Goal: Find specific page/section: Find specific page/section

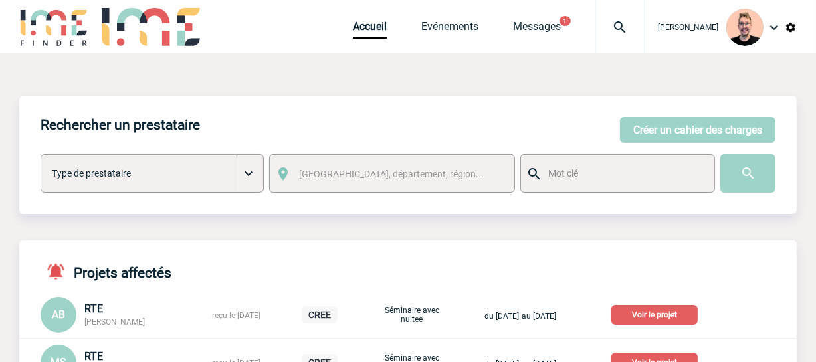
click at [612, 32] on img at bounding box center [620, 27] width 48 height 16
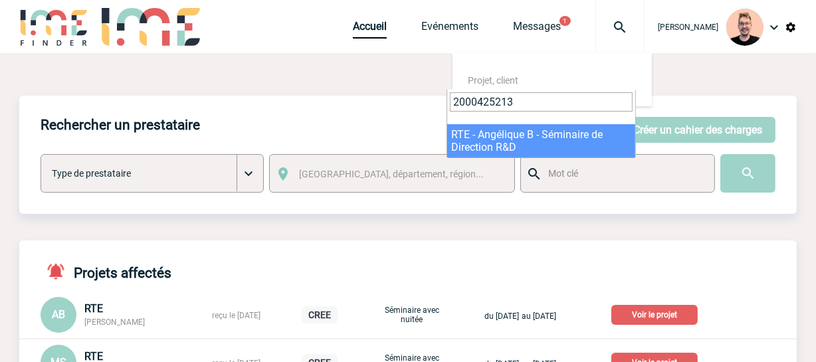
type input "2000425213"
select select "24714"
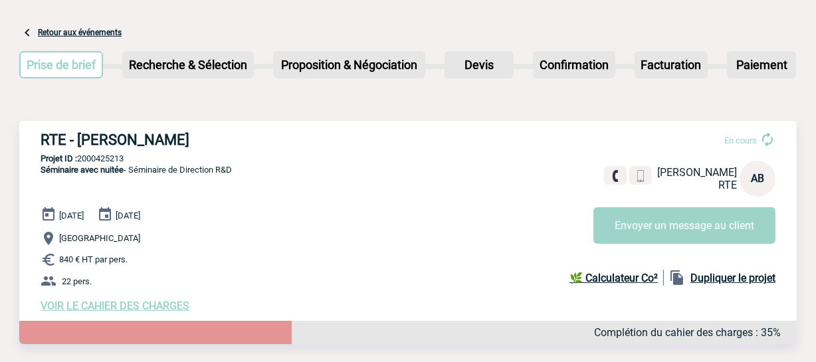
scroll to position [52, 0]
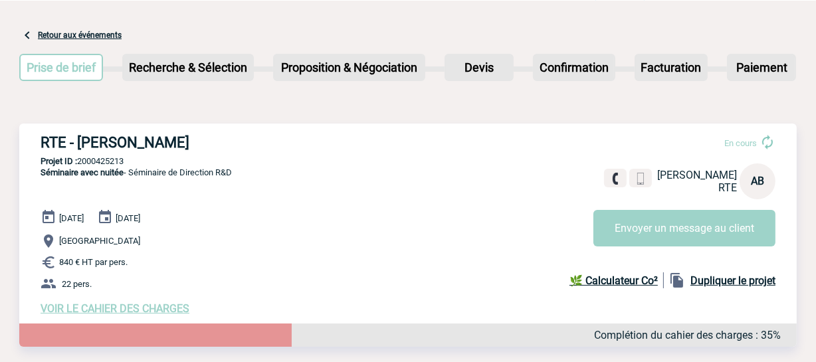
drag, startPoint x: 183, startPoint y: 140, endPoint x: 44, endPoint y: 147, distance: 139.7
click at [44, 147] on h3 "RTE - Angélique BIROT" at bounding box center [240, 142] width 399 height 17
copy h3 "RTE - Angélique BIROT"
click at [106, 161] on p "Projet ID : 2000425213" at bounding box center [407, 161] width 777 height 10
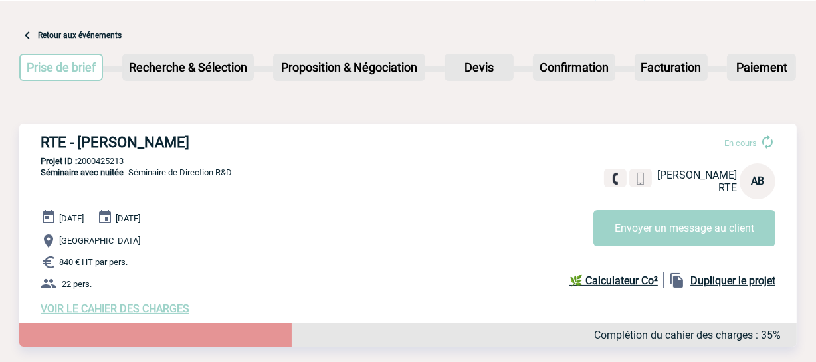
copy p "2000425213"
click at [165, 169] on p "Séminaire avec nuitée - Séminaire de Direction R&D" at bounding box center [125, 188] width 213 height 43
click at [114, 312] on span "VOIR LE CAHIER DES CHARGES" at bounding box center [115, 308] width 149 height 13
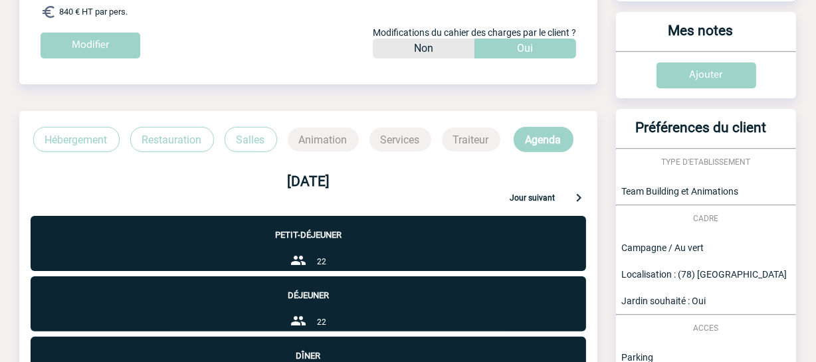
scroll to position [241, 0]
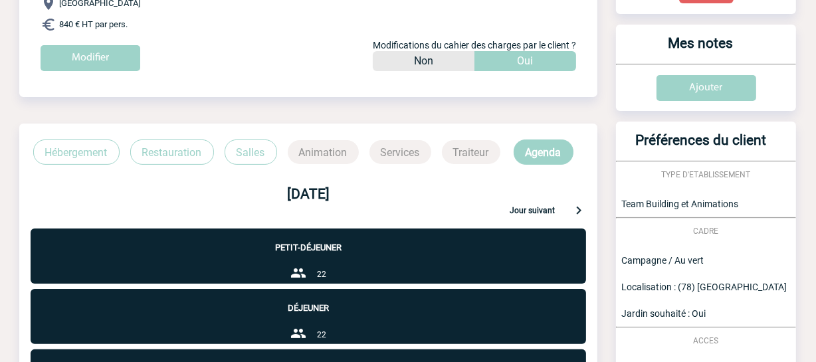
click at [551, 145] on p "Agenda" at bounding box center [544, 152] width 60 height 25
click at [72, 153] on p "Hébergement" at bounding box center [76, 152] width 86 height 25
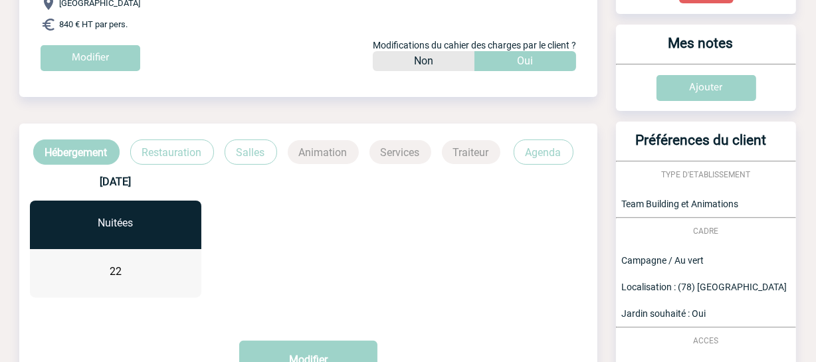
click at [175, 152] on p "Restauration" at bounding box center [172, 152] width 84 height 25
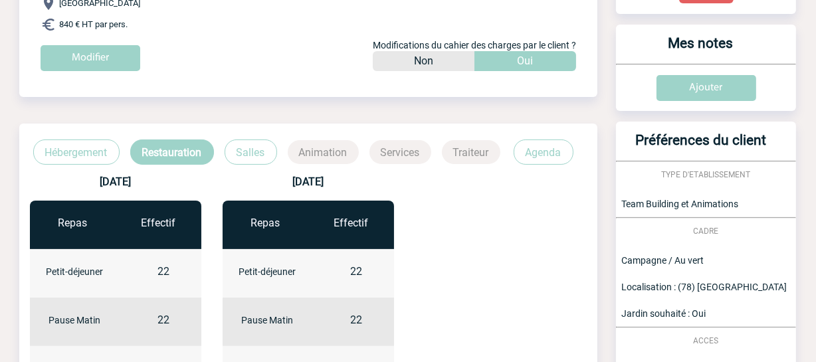
click at [239, 150] on p "Salles" at bounding box center [251, 152] width 52 height 25
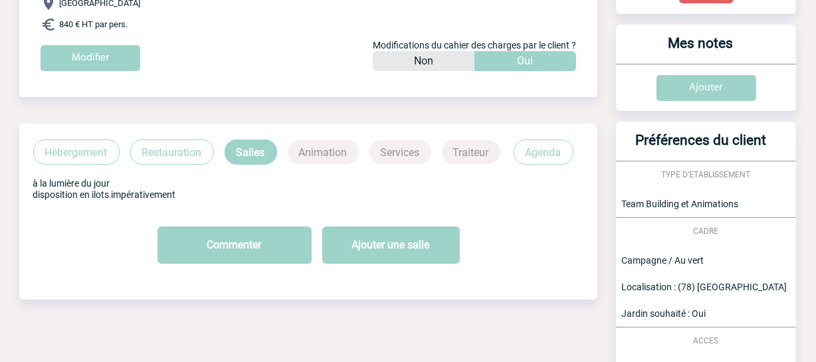
click at [90, 161] on p "Hébergement" at bounding box center [76, 152] width 86 height 25
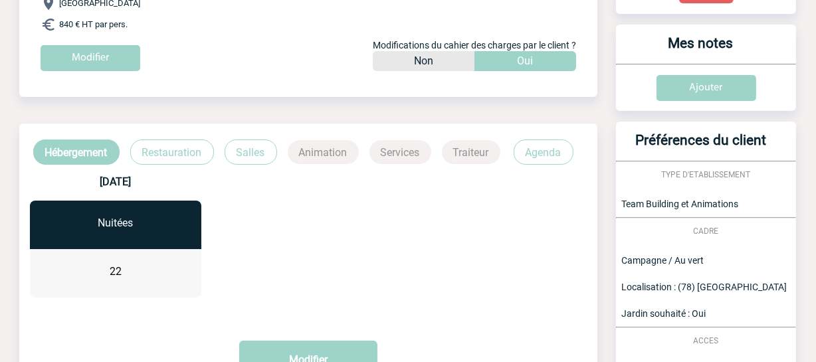
click at [211, 159] on p "Restauration" at bounding box center [172, 152] width 84 height 25
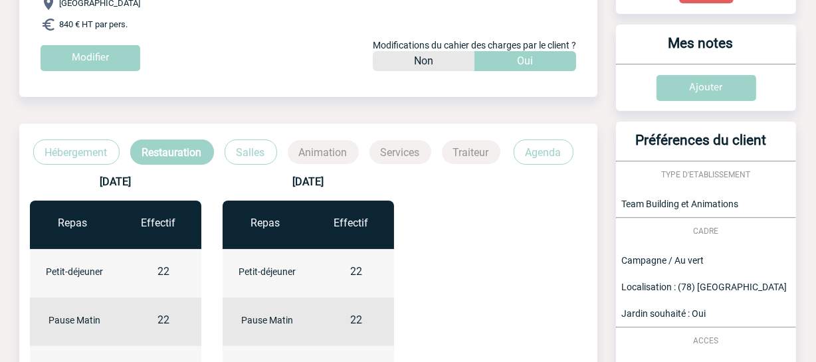
click at [547, 151] on p "Agenda" at bounding box center [544, 152] width 60 height 25
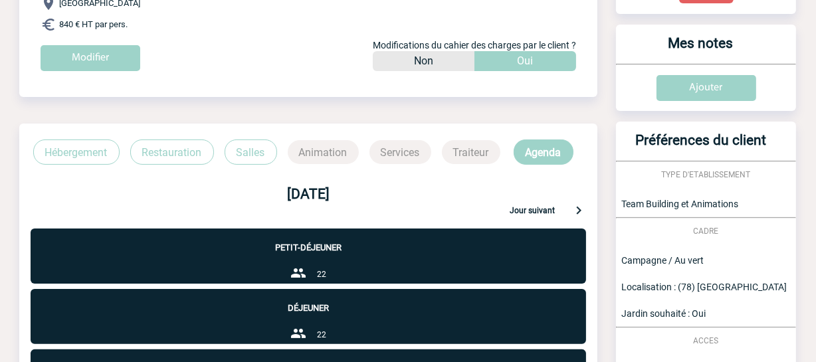
click at [294, 249] on p "Petit-déjeuner" at bounding box center [308, 241] width 555 height 24
click at [551, 212] on p "Jour suivant" at bounding box center [532, 212] width 45 height 12
click at [62, 212] on p "Jour précédent" at bounding box center [78, 211] width 54 height 13
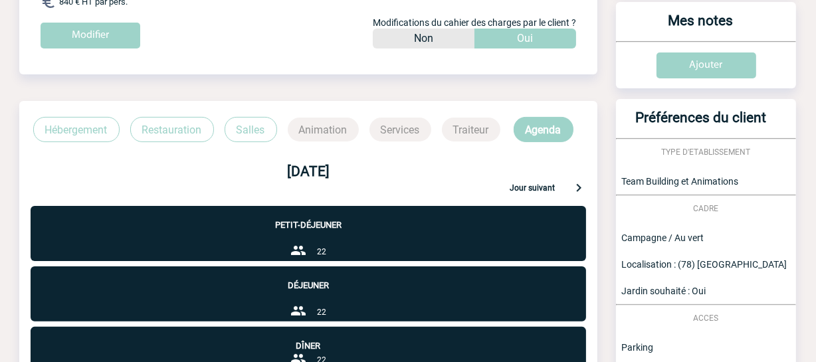
scroll to position [263, 0]
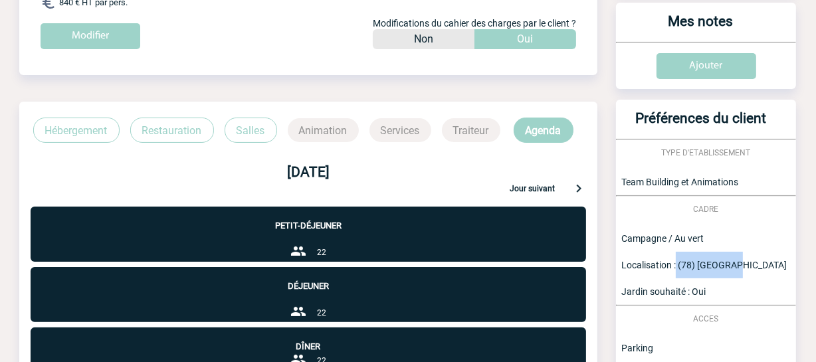
drag, startPoint x: 676, startPoint y: 261, endPoint x: 731, endPoint y: 262, distance: 54.5
click at [731, 262] on span "Localisation : (78) Yvelines" at bounding box center [703, 265] width 165 height 11
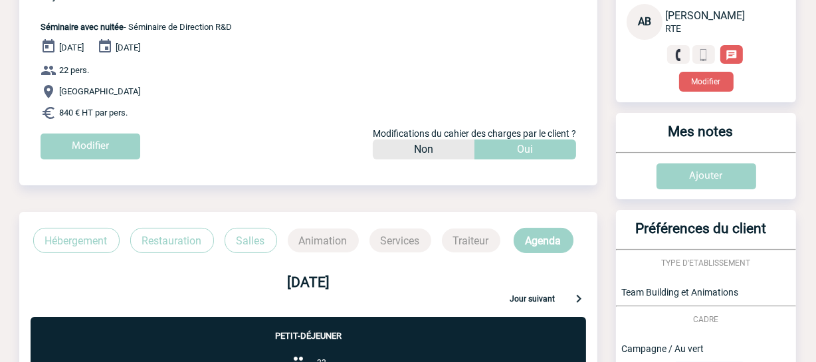
scroll to position [0, 0]
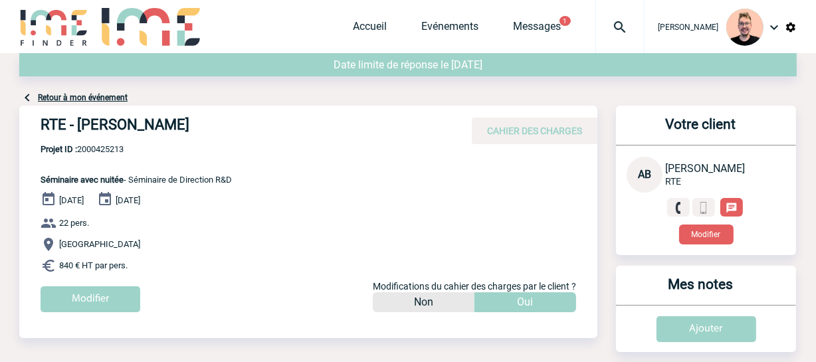
click at [607, 28] on img at bounding box center [620, 27] width 48 height 16
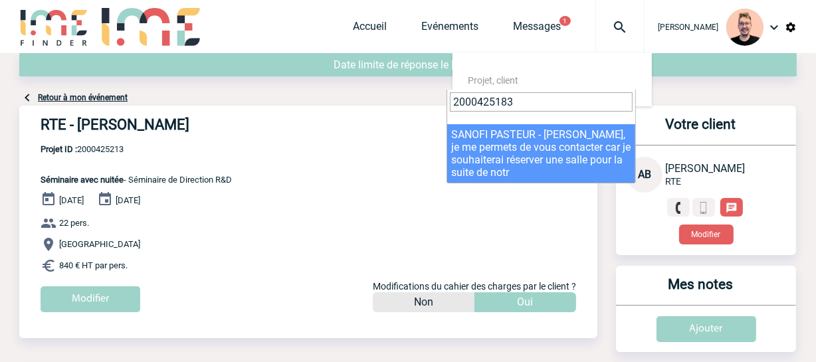
type input "2000425183"
select select "24684"
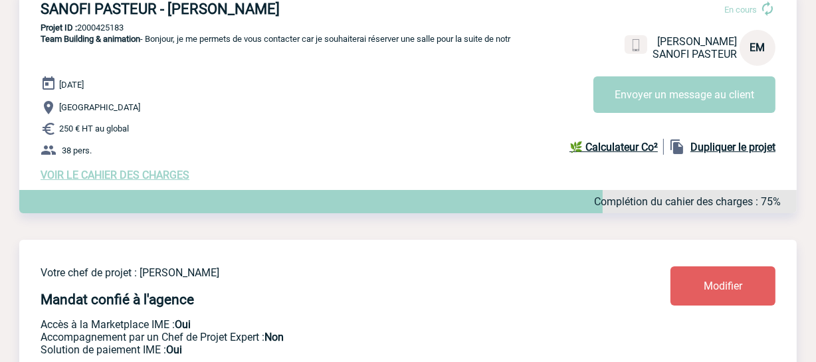
scroll to position [302, 0]
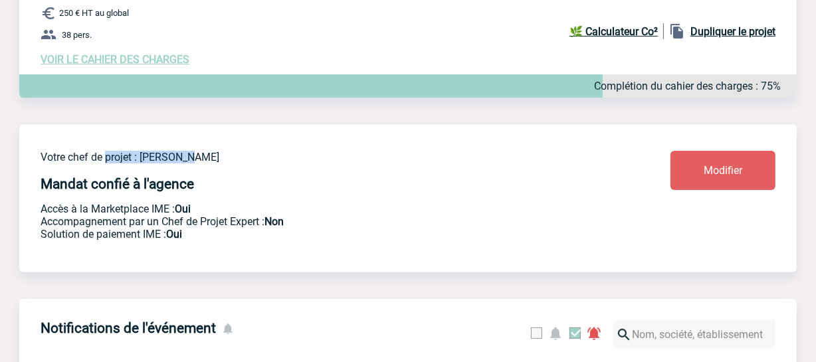
drag, startPoint x: 186, startPoint y: 163, endPoint x: 104, endPoint y: 141, distance: 85.2
click at [104, 141] on div "Votre chef de projet : Stefan MILADINOVIC Mandat confié à l'agence Accès à la M…" at bounding box center [407, 187] width 777 height 127
click at [66, 149] on div "Votre chef de projet : Stefan MILADINOVIC Mandat confié à l'agence Accès à la M…" at bounding box center [407, 187] width 777 height 127
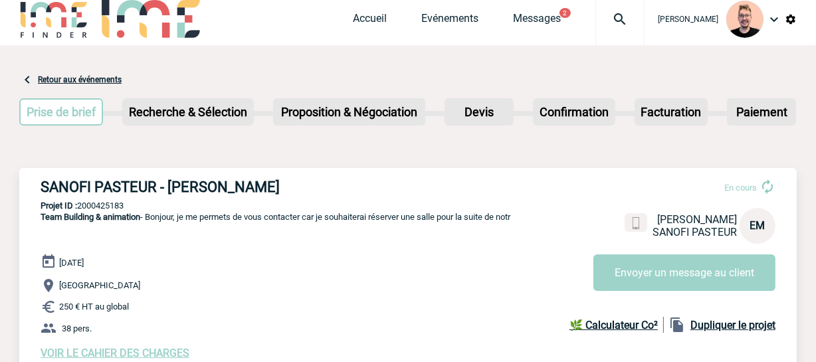
scroll to position [0, 0]
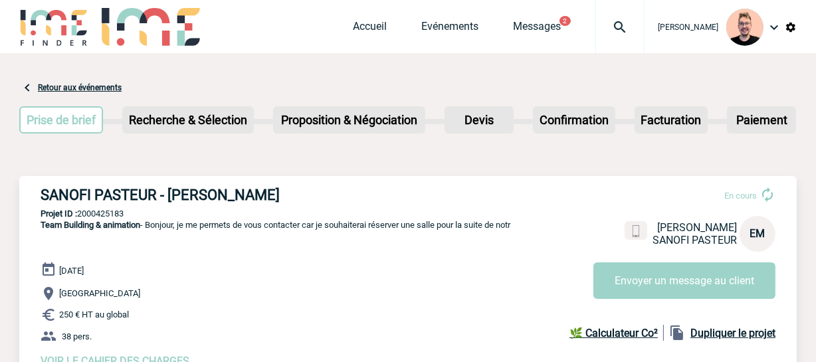
click at [596, 29] on img at bounding box center [620, 27] width 48 height 16
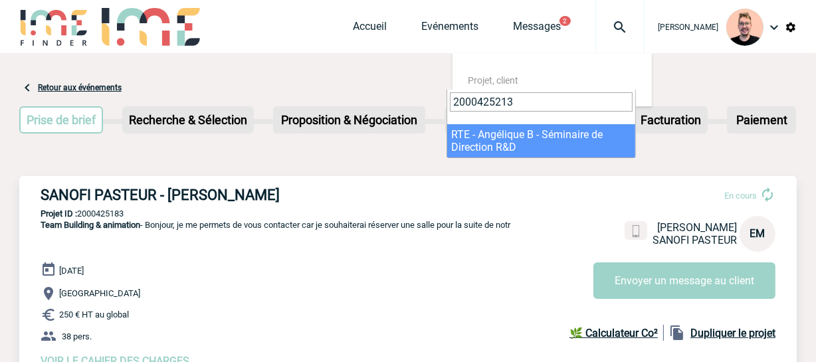
type input "2000425213"
select select "24714"
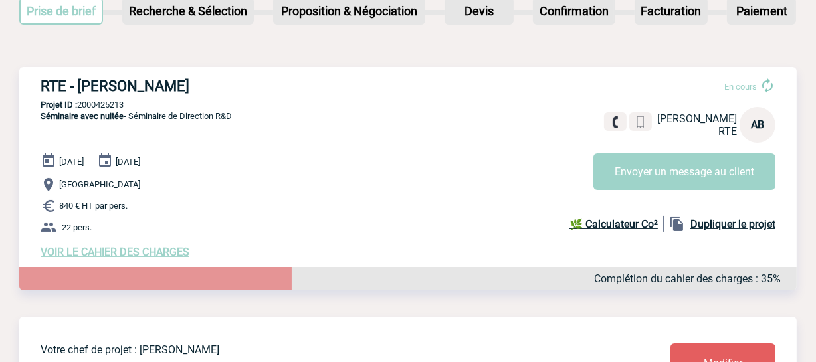
scroll to position [120, 0]
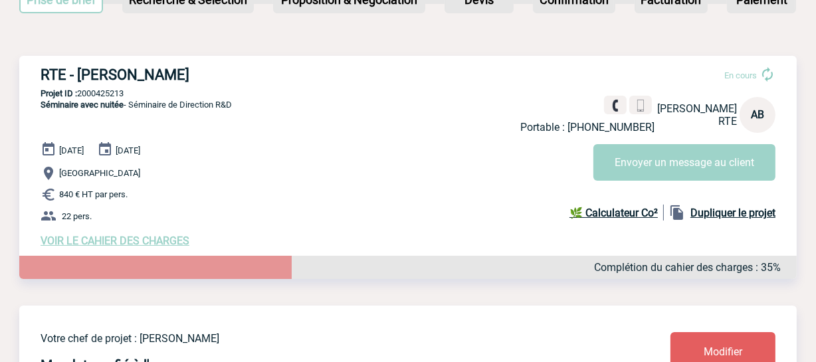
drag, startPoint x: 80, startPoint y: 76, endPoint x: 186, endPoint y: 72, distance: 106.3
click at [186, 72] on h3 "RTE - Angélique BIROT" at bounding box center [240, 74] width 399 height 17
copy h3 "Angélique BIROT"
click at [163, 91] on p "Projet ID : 2000425213" at bounding box center [407, 93] width 777 height 10
click at [100, 96] on p "Projet ID : 2000425213" at bounding box center [407, 93] width 777 height 10
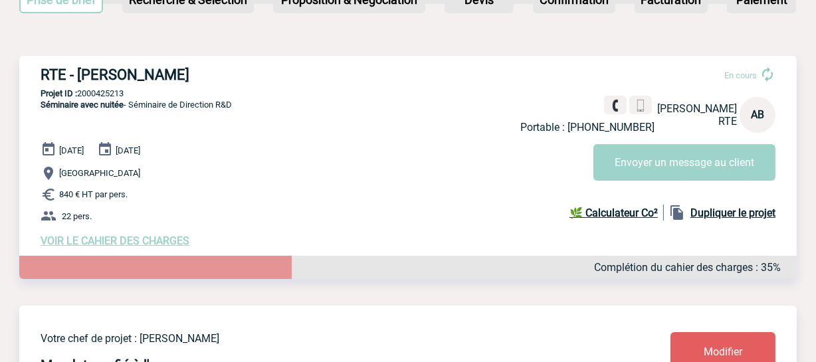
click at [100, 96] on p "Projet ID : 2000425213" at bounding box center [407, 93] width 777 height 10
copy p "2000425213"
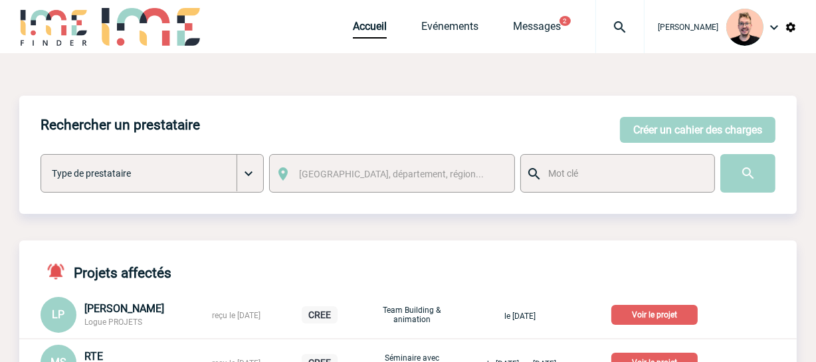
click at [601, 27] on img at bounding box center [620, 27] width 48 height 16
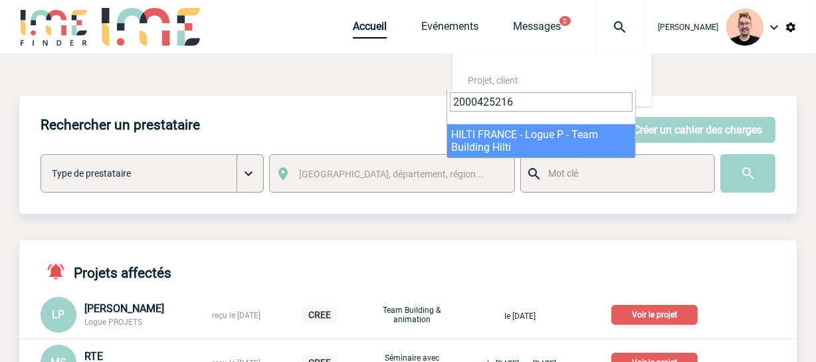
type input "2000425216"
select select "24717"
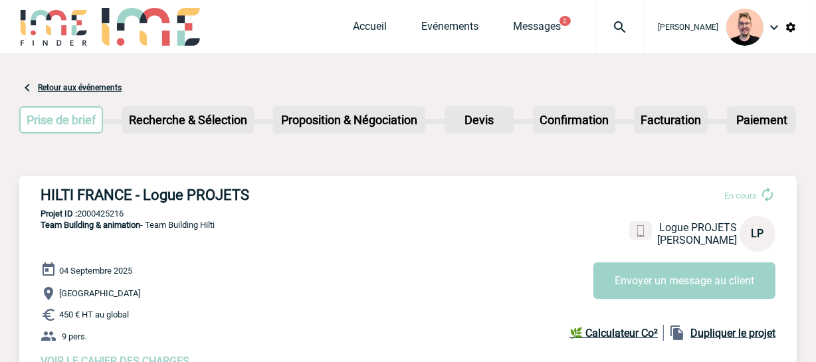
click at [194, 188] on h3 "HILTI FRANCE - Logue PROJETS" at bounding box center [240, 195] width 399 height 17
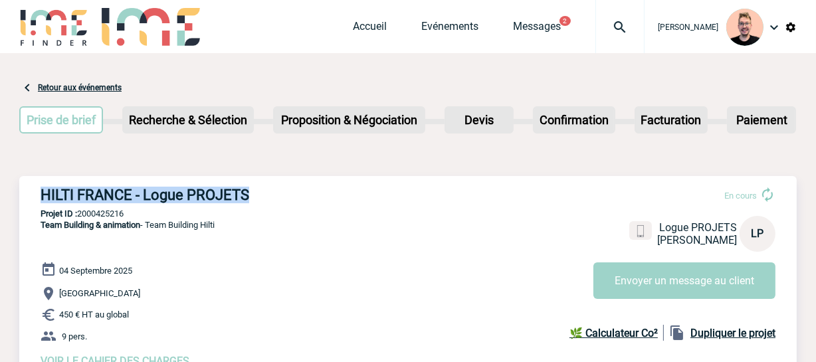
drag, startPoint x: 249, startPoint y: 191, endPoint x: 33, endPoint y: 197, distance: 216.0
click at [33, 197] on div "HILTI FRANCE - Logue PROJETS En cours Logue PROJETS HILTI FRANCE LP Envoyer un …" at bounding box center [407, 277] width 777 height 202
copy h3 "HILTI FRANCE - Logue PROJETS"
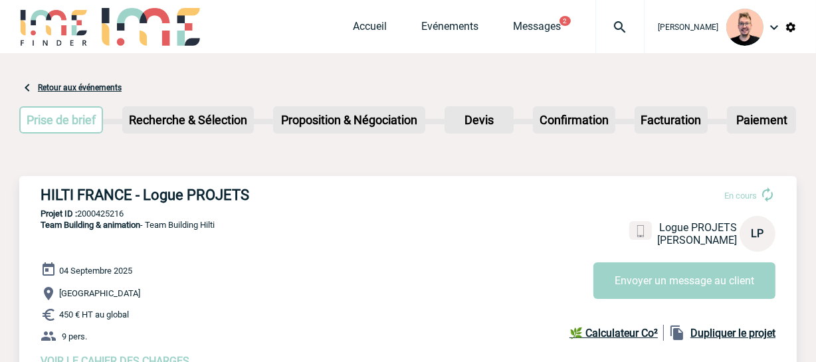
click at [107, 210] on p "Projet ID : 2000425216" at bounding box center [407, 214] width 777 height 10
click at [108, 210] on p "Projet ID : 2000425216" at bounding box center [407, 214] width 777 height 10
copy p "2000425216"
